Goal: Find specific page/section: Find specific page/section

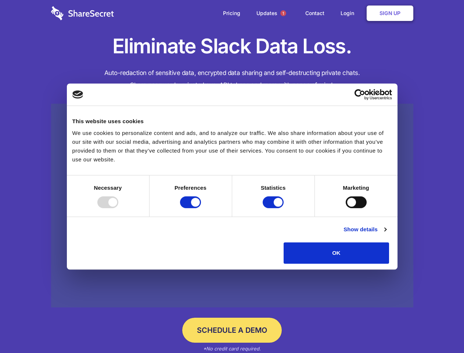
click at [118, 208] on div at bounding box center [107, 202] width 21 height 12
click at [201, 208] on input "Preferences" at bounding box center [190, 202] width 21 height 12
checkbox input "false"
click at [274, 208] on input "Statistics" at bounding box center [273, 202] width 21 height 12
checkbox input "false"
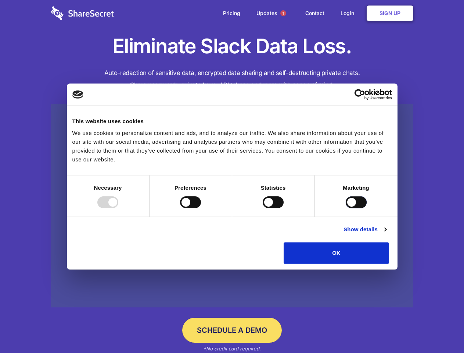
click at [346, 208] on input "Marketing" at bounding box center [356, 202] width 21 height 12
checkbox input "true"
click at [387, 234] on link "Show details" at bounding box center [365, 229] width 43 height 9
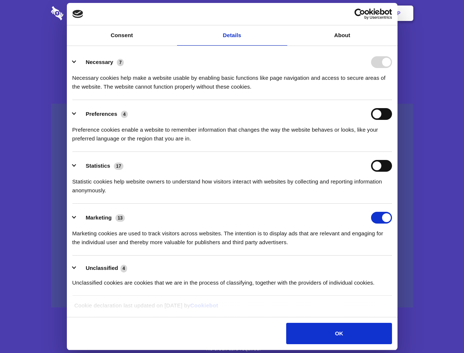
click at [392, 100] on li "Necessary 7 Necessary cookies help make a website usable by enabling basic func…" at bounding box center [232, 74] width 320 height 52
click at [283, 13] on span "1" at bounding box center [284, 13] width 6 height 6
